Goal: Check status: Check status

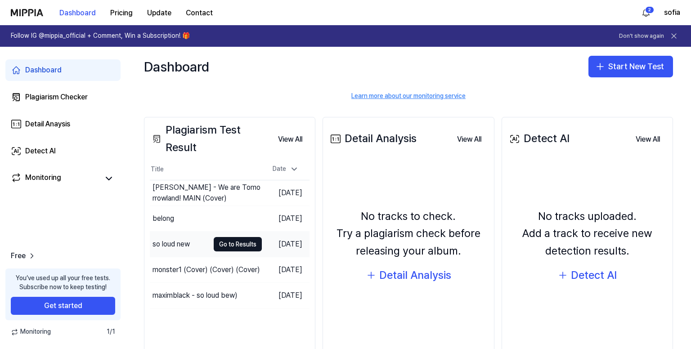
scroll to position [107, 0]
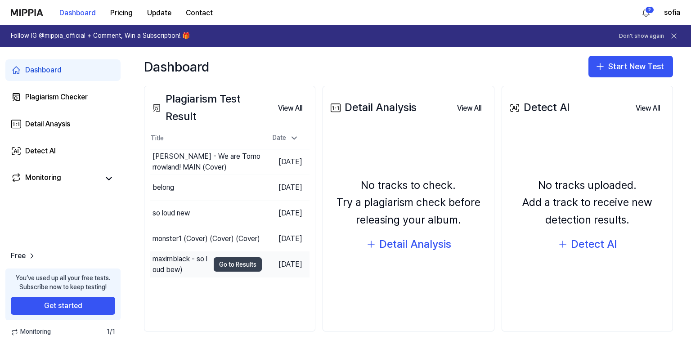
drag, startPoint x: 229, startPoint y: 264, endPoint x: 259, endPoint y: 274, distance: 31.3
click at [229, 263] on button "Go to Results" at bounding box center [238, 264] width 48 height 14
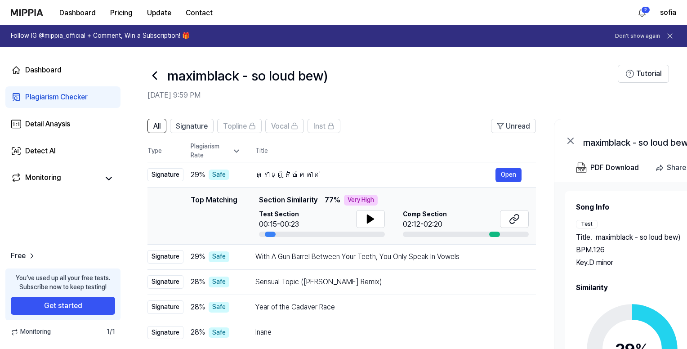
click at [613, 281] on div "Song Info Test Title . maximblack - so loud bew) BPM. 126 Key. D minor Comp Tit…" at bounding box center [699, 325] width 246 height 247
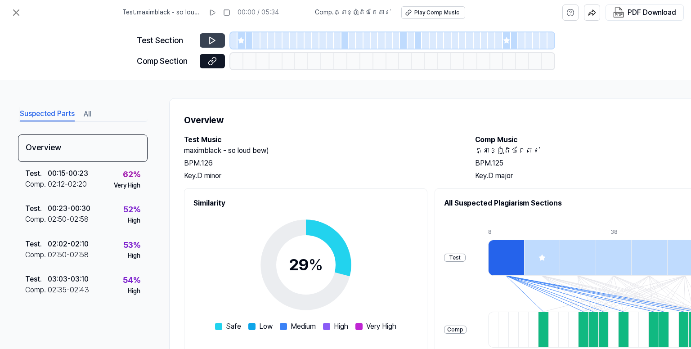
click at [210, 39] on icon at bounding box center [212, 40] width 9 height 9
click at [216, 42] on icon at bounding box center [212, 40] width 9 height 9
drag, startPoint x: 241, startPoint y: 46, endPoint x: 224, endPoint y: 42, distance: 17.2
click at [241, 45] on div at bounding box center [241, 40] width 8 height 16
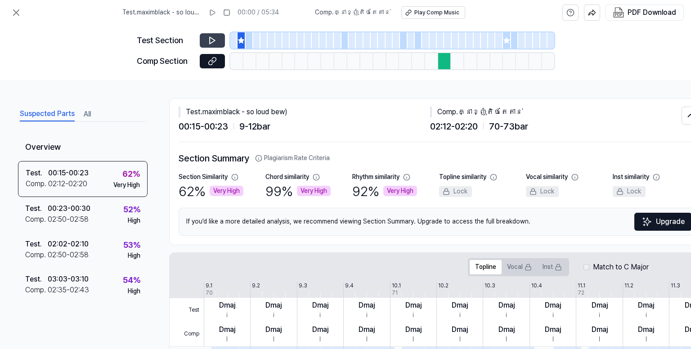
click at [207, 41] on button at bounding box center [212, 40] width 25 height 14
click at [16, 9] on icon at bounding box center [16, 12] width 11 height 11
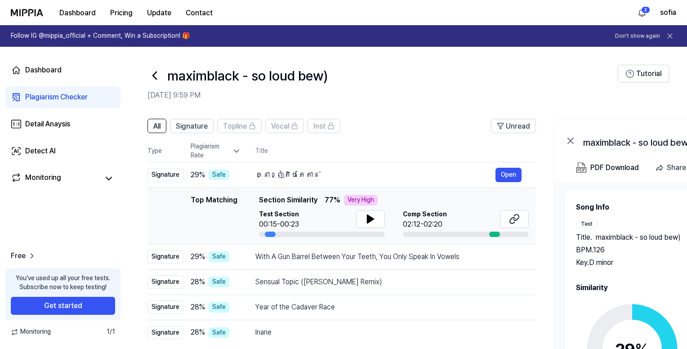
click at [635, 281] on div "Song Info Test Title . maximblack - so loud bew) BPM. 126 Key. D minor Comp Tit…" at bounding box center [699, 325] width 246 height 247
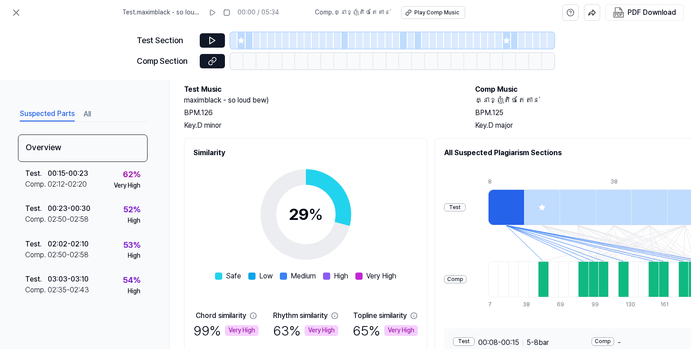
scroll to position [131, 0]
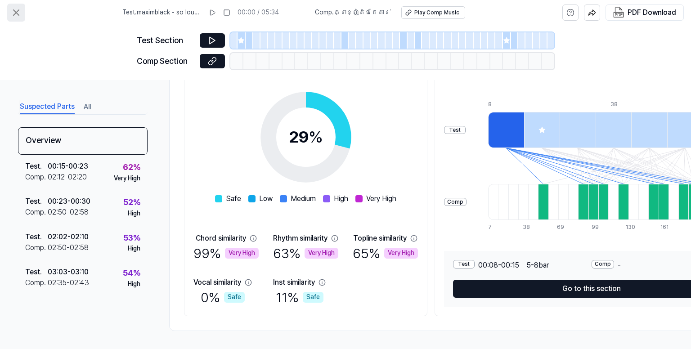
click at [18, 12] on icon at bounding box center [16, 12] width 11 height 11
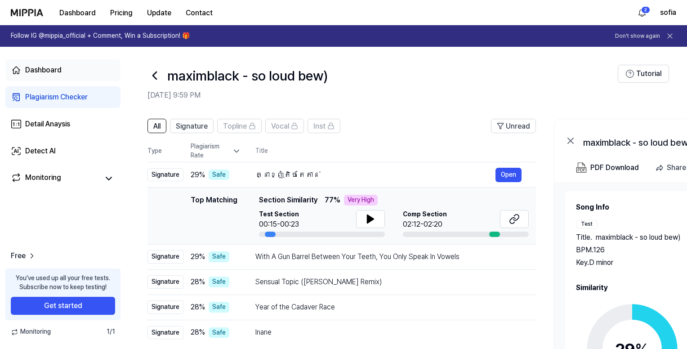
click at [38, 74] on div "Dashboard" at bounding box center [43, 70] width 36 height 11
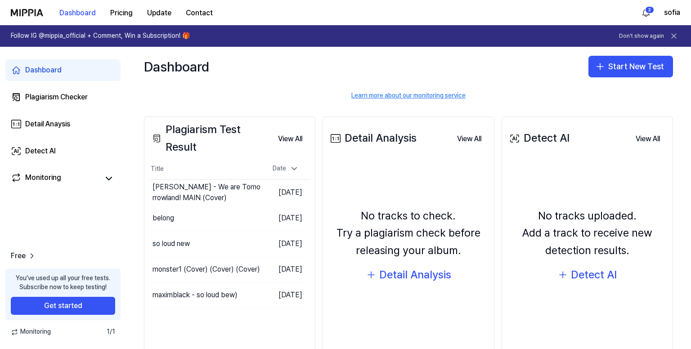
scroll to position [107, 0]
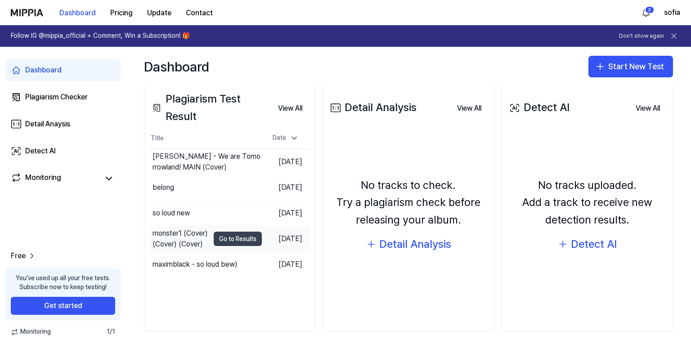
click at [223, 237] on button "Go to Results" at bounding box center [238, 239] width 48 height 14
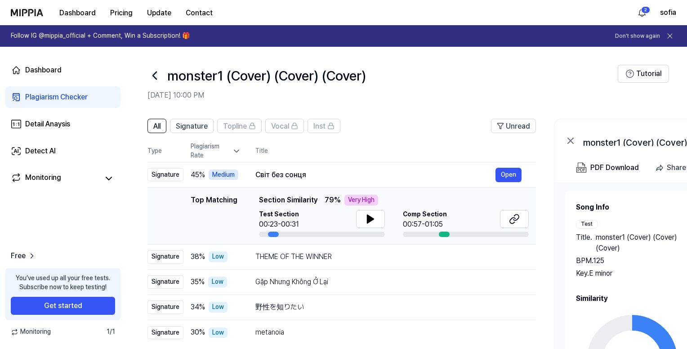
click at [638, 286] on div "Song Info Test Title . monster1 (Cover) (Cover) (Cover) BPM. 125 Key. E minor C…" at bounding box center [699, 331] width 246 height 258
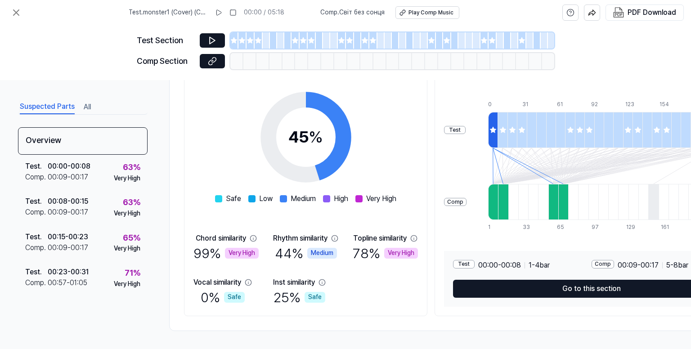
scroll to position [0, 0]
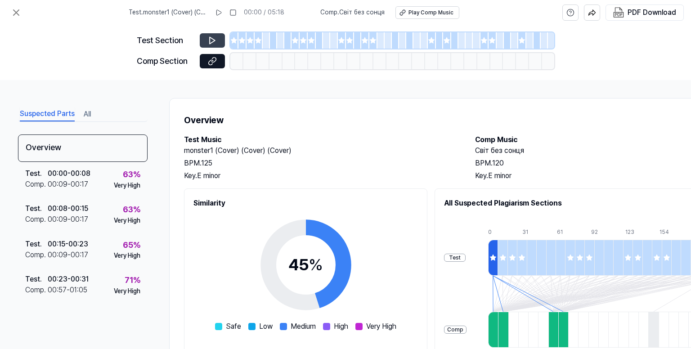
click at [209, 42] on icon at bounding box center [211, 40] width 5 height 7
click at [20, 13] on icon at bounding box center [16, 12] width 11 height 11
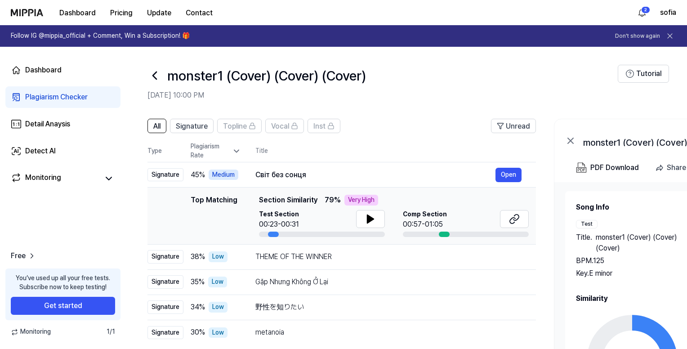
click at [153, 71] on icon at bounding box center [154, 75] width 14 height 14
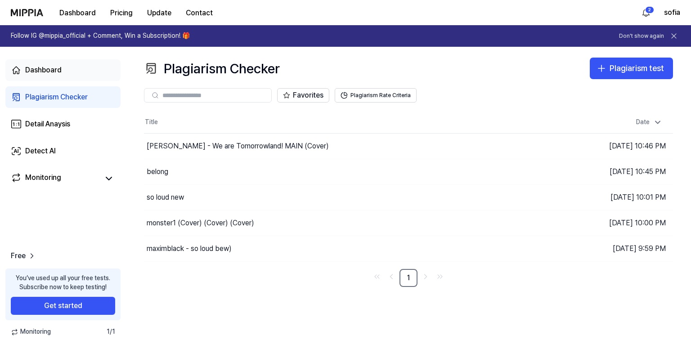
click at [45, 66] on div "Dashboard" at bounding box center [43, 70] width 36 height 11
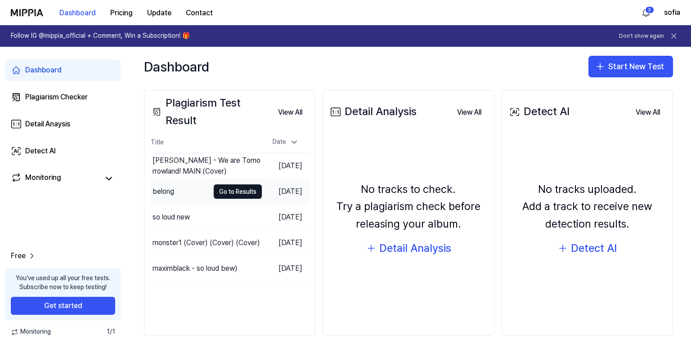
scroll to position [107, 0]
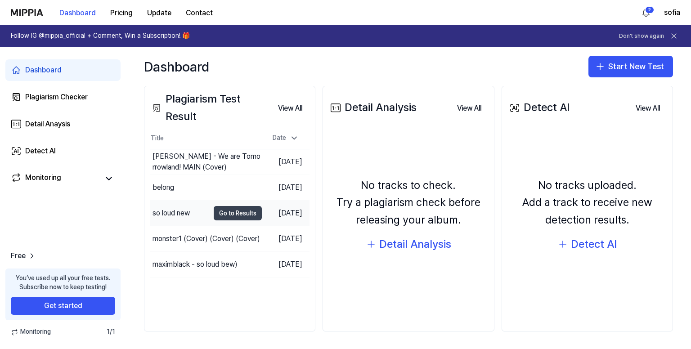
click at [223, 210] on button "Go to Results" at bounding box center [238, 213] width 48 height 14
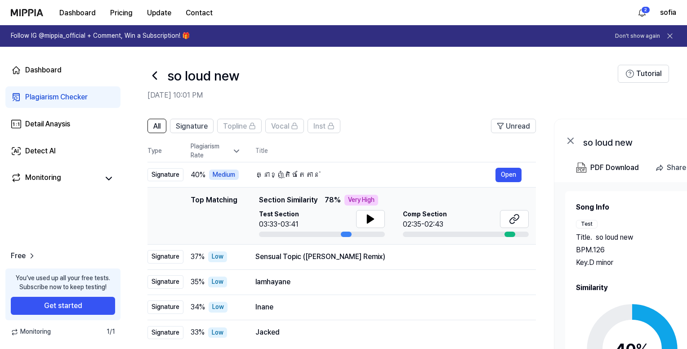
click at [602, 321] on circle at bounding box center [632, 349] width 75 height 75
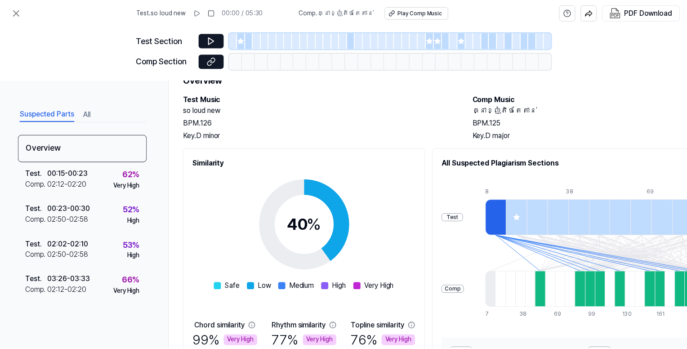
scroll to position [0, 0]
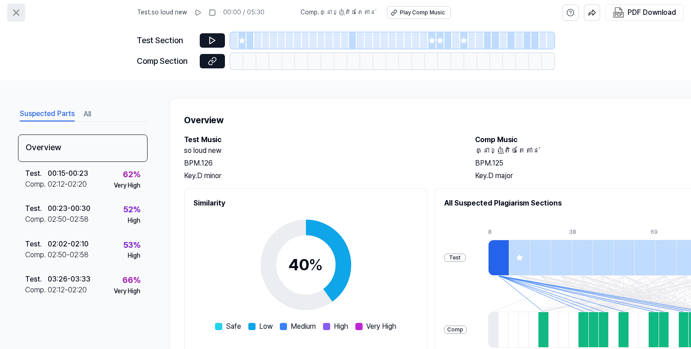
click at [16, 7] on icon at bounding box center [16, 12] width 11 height 11
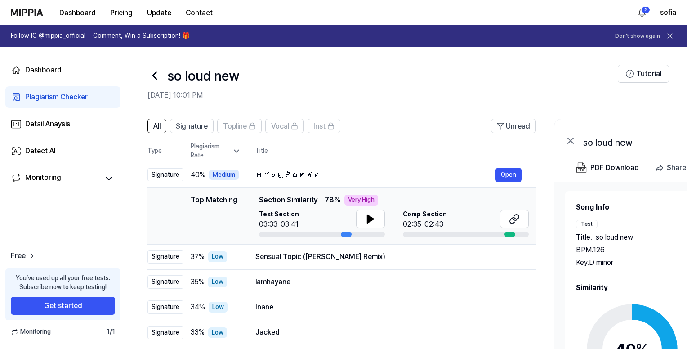
click at [154, 72] on icon at bounding box center [154, 75] width 14 height 14
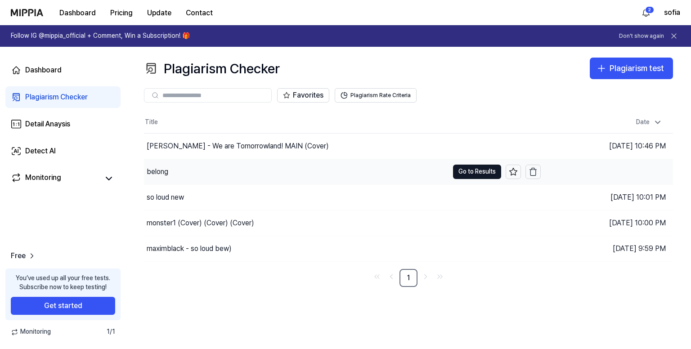
click at [256, 168] on div "belong" at bounding box center [296, 171] width 304 height 25
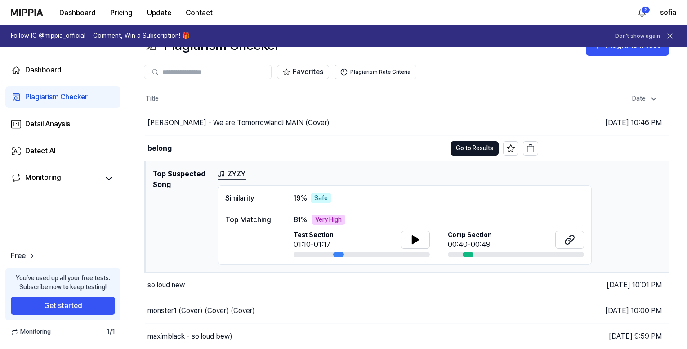
scroll to position [45, 0]
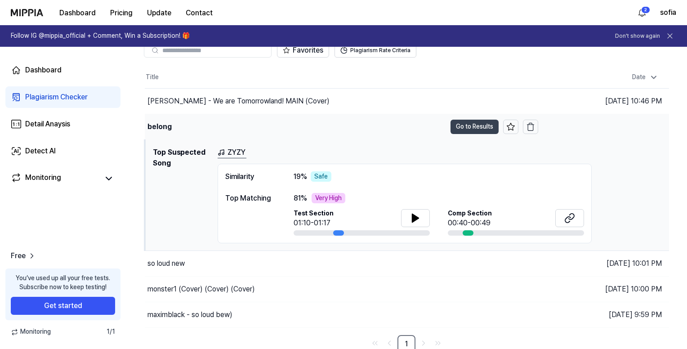
click at [475, 125] on button "Go to Results" at bounding box center [474, 127] width 48 height 14
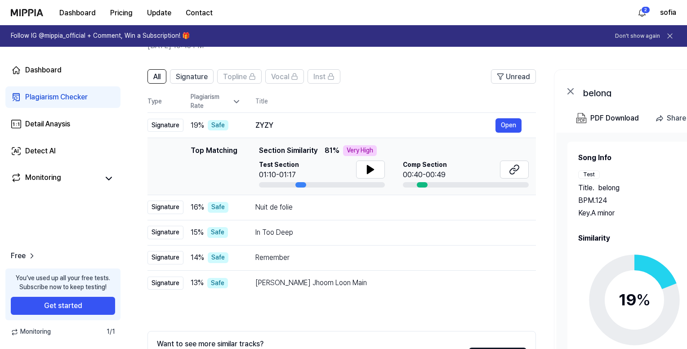
scroll to position [36, 0]
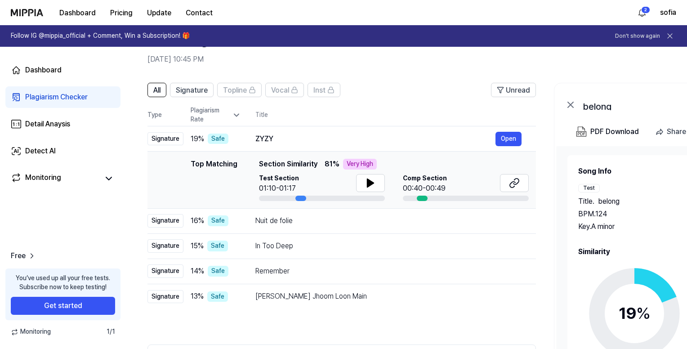
click at [663, 223] on div "Key. A minor" at bounding box center [631, 226] width 107 height 11
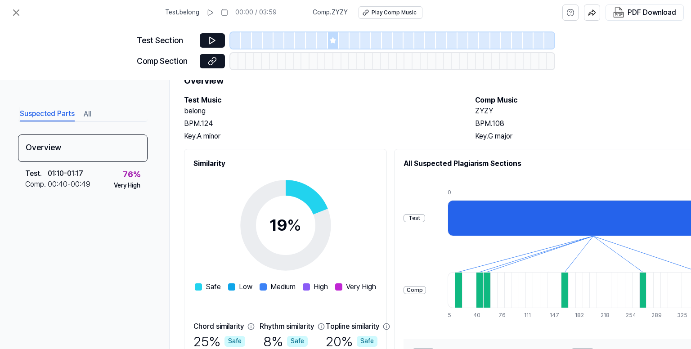
scroll to position [0, 0]
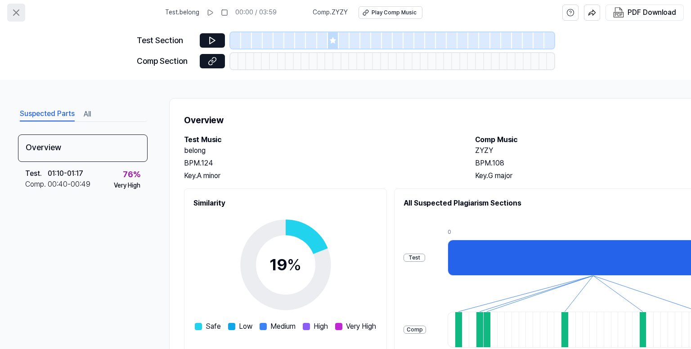
click at [20, 10] on icon at bounding box center [16, 12] width 11 height 11
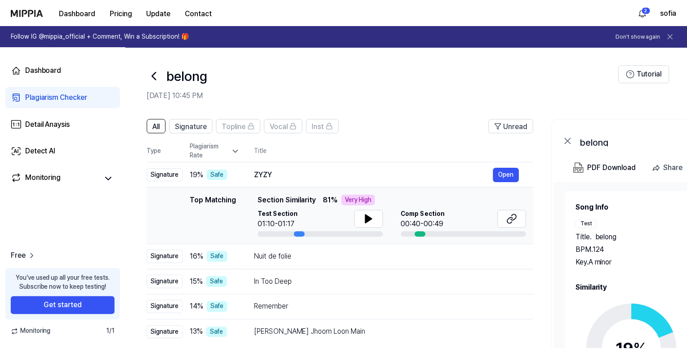
scroll to position [36, 0]
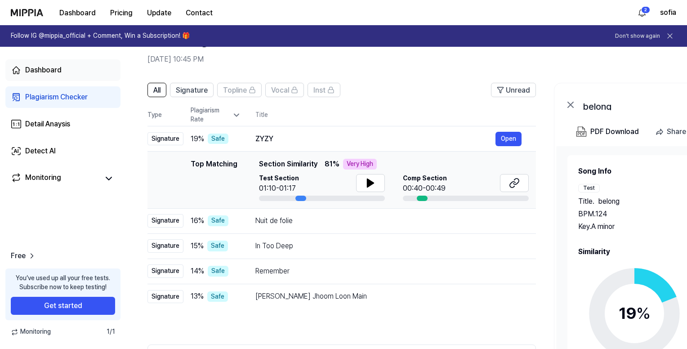
click at [40, 71] on div "Dashboard" at bounding box center [43, 70] width 36 height 11
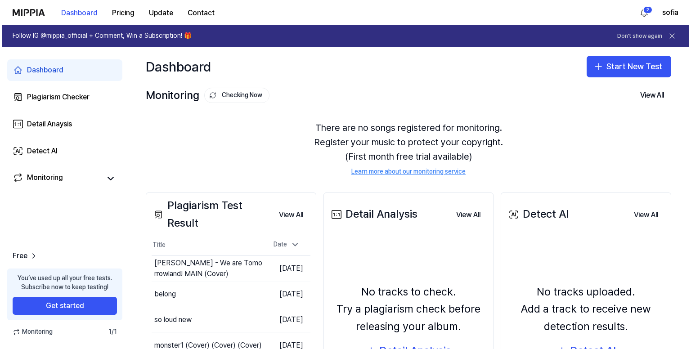
scroll to position [0, 0]
